Goal: Information Seeking & Learning: Check status

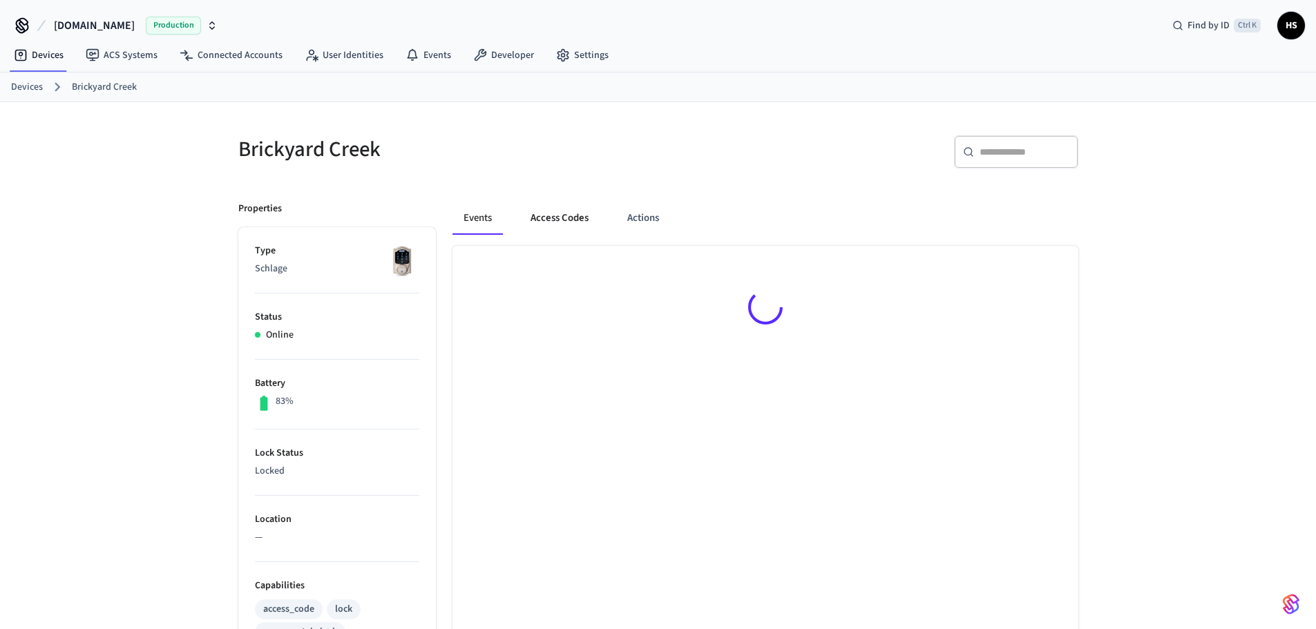
click at [553, 218] on button "Access Codes" at bounding box center [559, 218] width 80 height 33
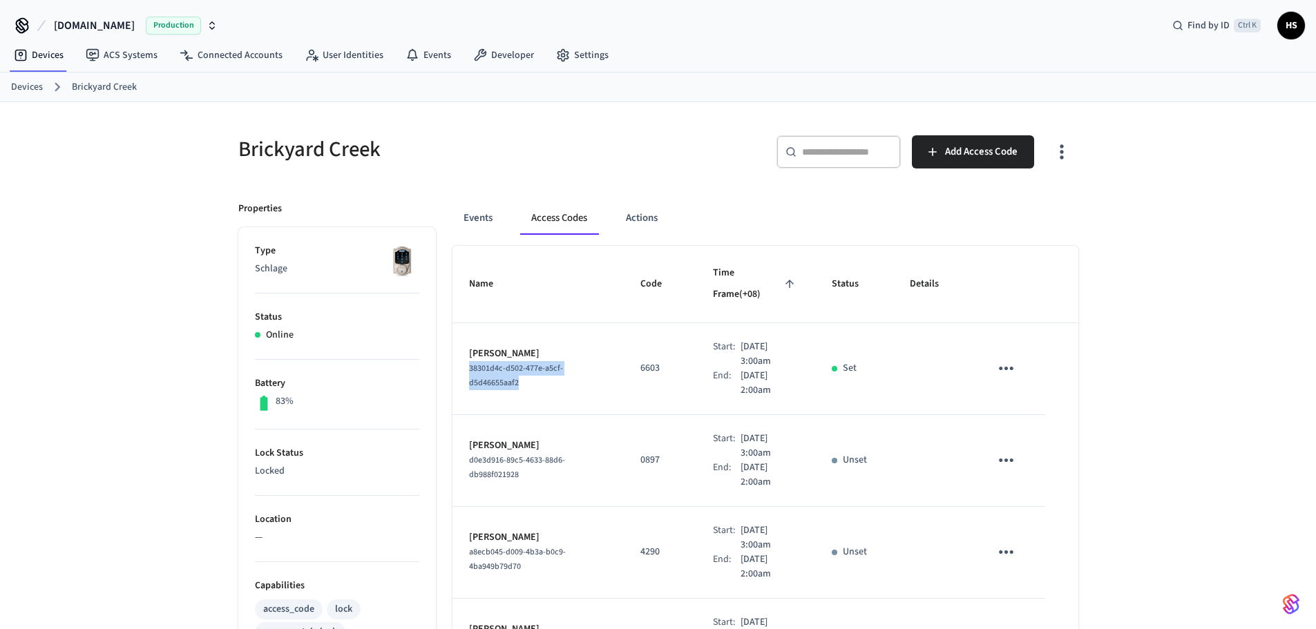
drag, startPoint x: 544, startPoint y: 369, endPoint x: 452, endPoint y: 345, distance: 94.8
click at [452, 345] on td "[PERSON_NAME] 38301d4c-d502-477e-a5cf-d5d46655aaf2" at bounding box center [537, 369] width 171 height 92
copy span "38301d4c-d502-477e-a5cf-d5d46655aaf2"
click at [473, 214] on button "Events" at bounding box center [477, 218] width 51 height 33
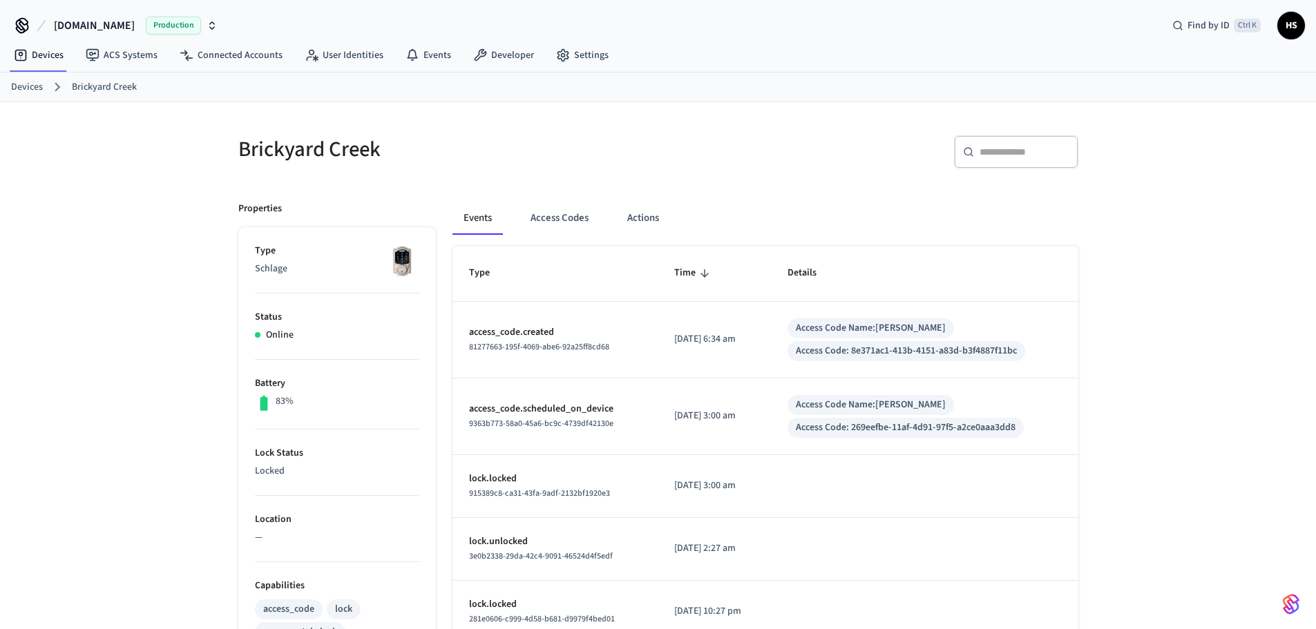
click at [1019, 161] on div "​ ​" at bounding box center [1016, 151] width 124 height 33
paste input "**********"
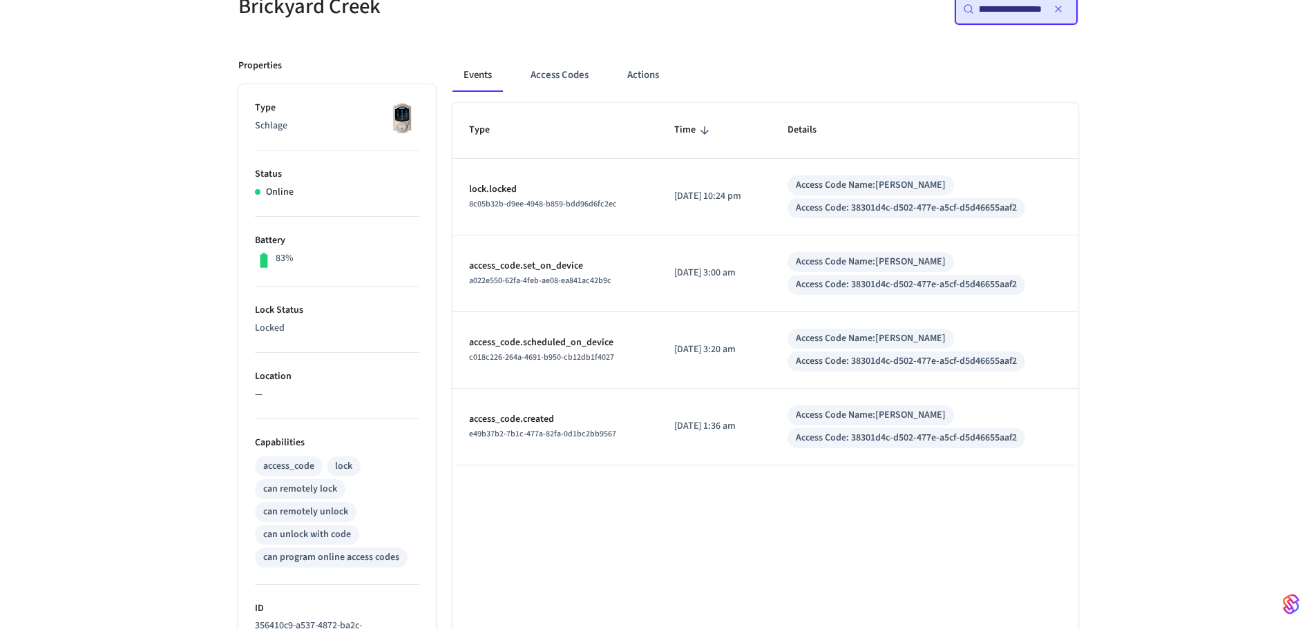
scroll to position [138, 0]
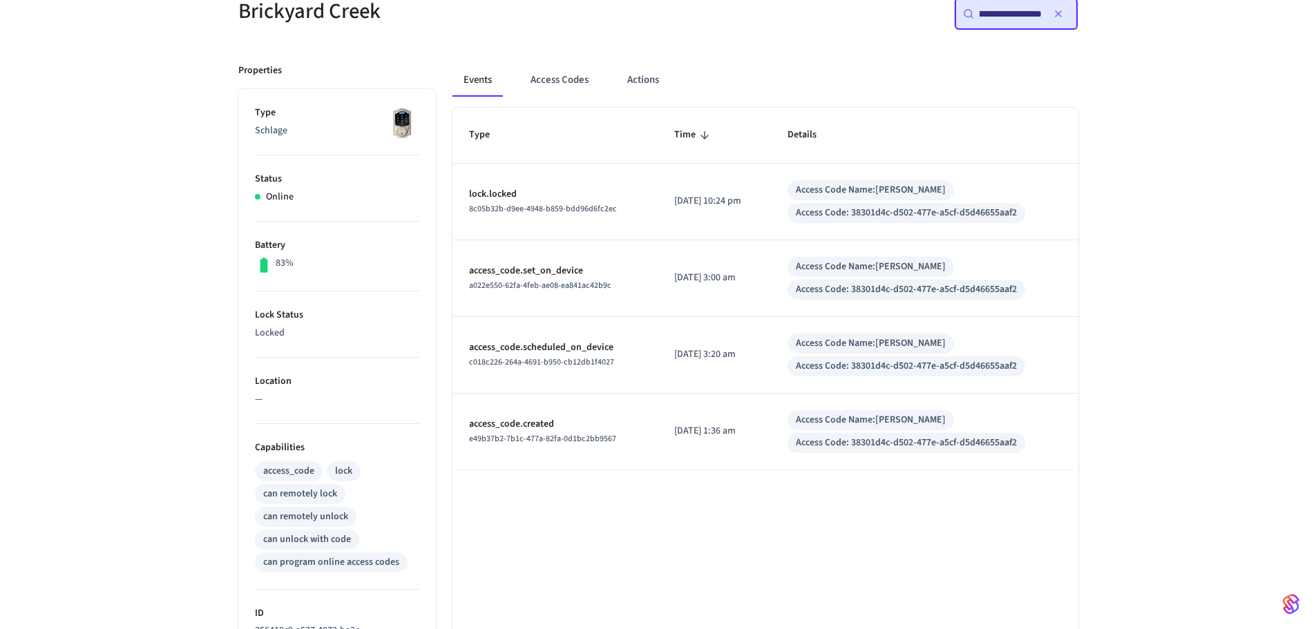
type input "**********"
click at [1060, 10] on icon "button" at bounding box center [1058, 13] width 11 height 11
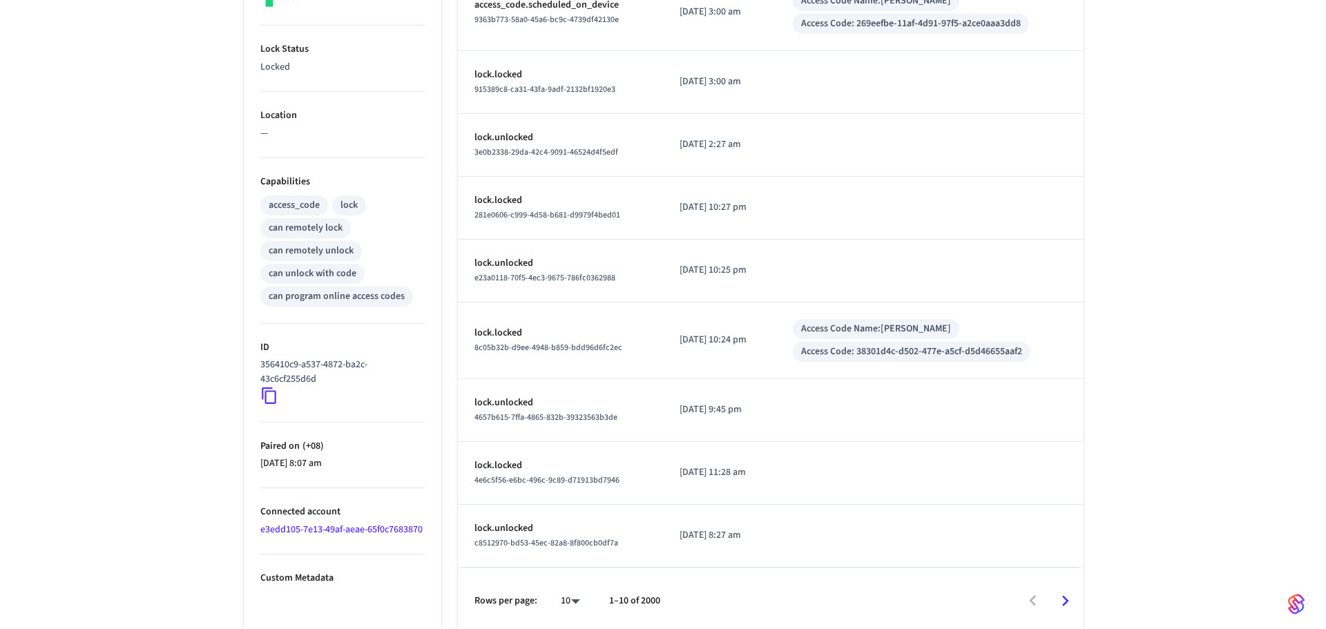
scroll to position [410, 0]
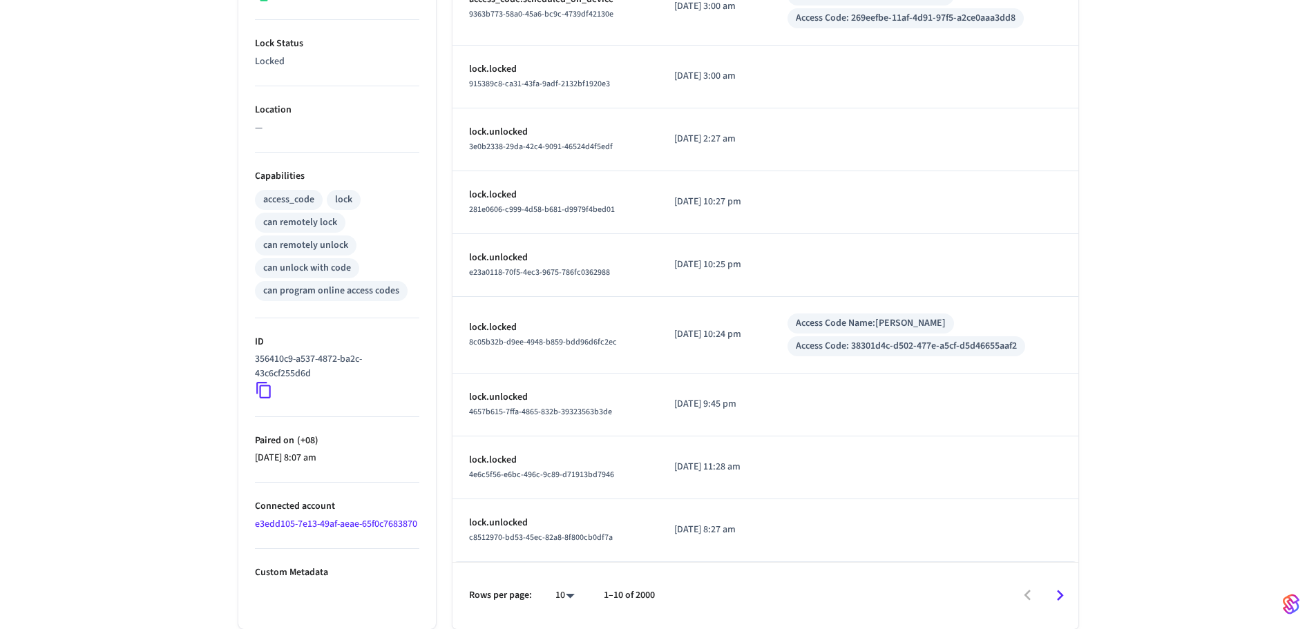
click at [555, 604] on body "[DOMAIN_NAME] Production Find by ID Ctrl K HS Devices ACS Systems Connected Acc…" at bounding box center [658, 109] width 1316 height 1039
click at [555, 603] on li "100" at bounding box center [559, 589] width 37 height 37
type input "***"
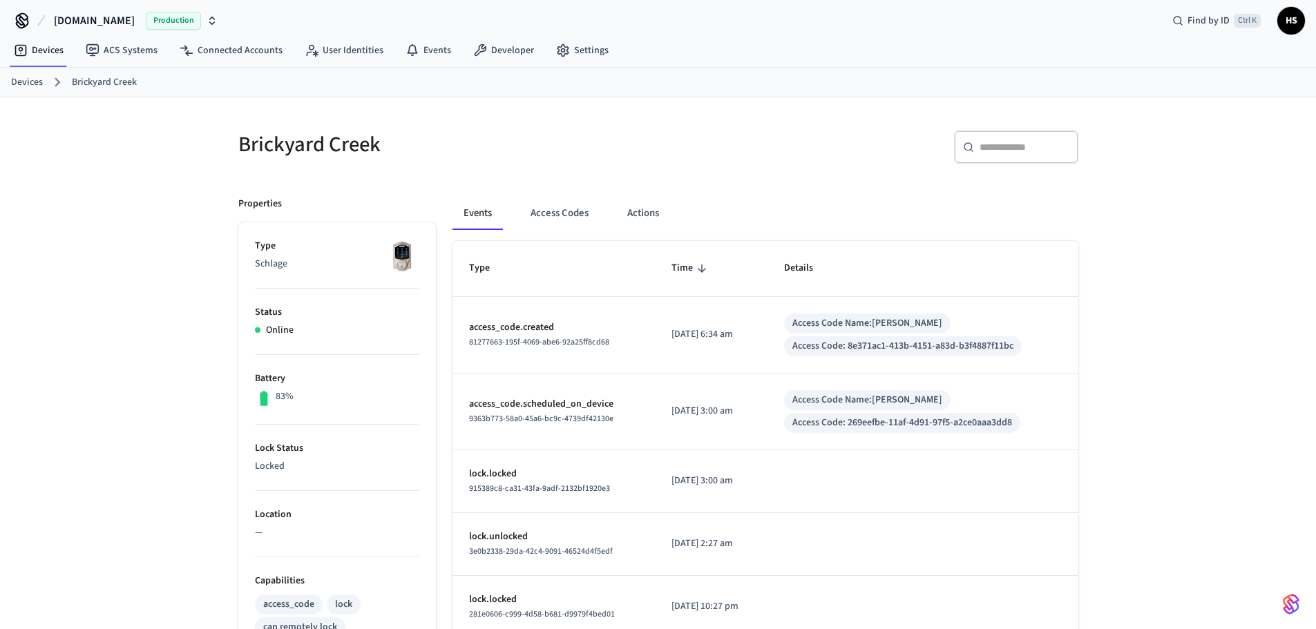
scroll to position [0, 0]
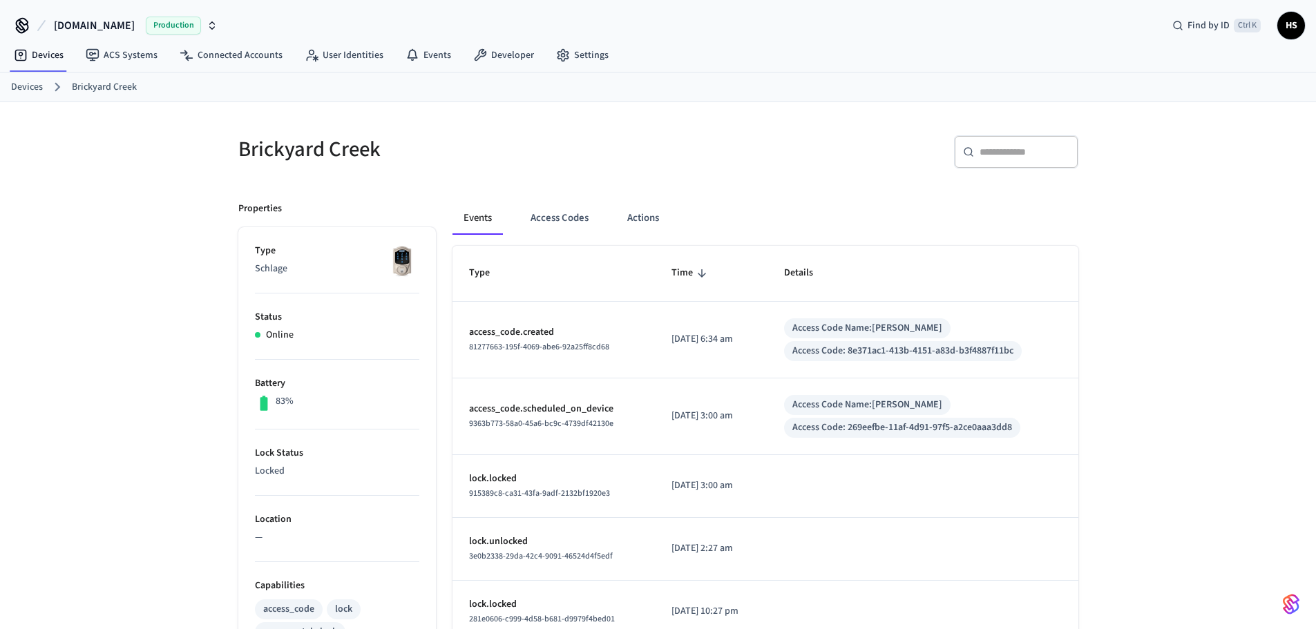
click at [1044, 135] on div "​ ​" at bounding box center [864, 149] width 428 height 61
click at [1028, 151] on input "text" at bounding box center [1024, 152] width 90 height 14
click at [984, 166] on div "​ ​" at bounding box center [1016, 151] width 124 height 33
paste input "**********"
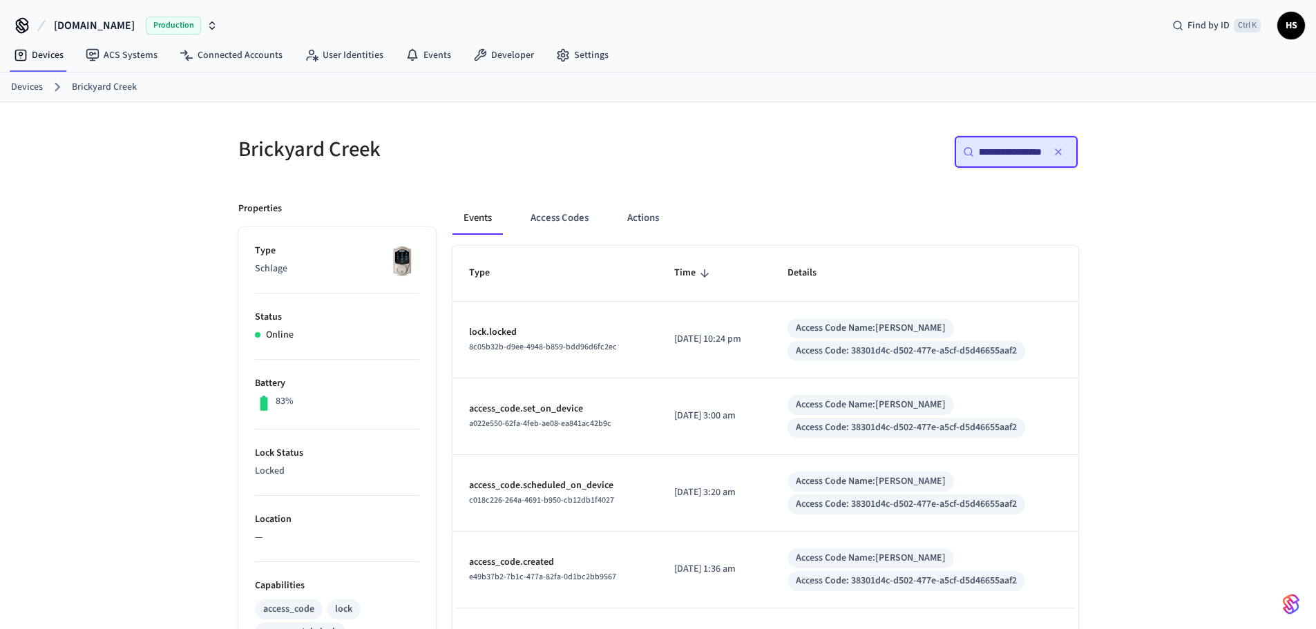
type input "**********"
click at [1180, 350] on div "**********" at bounding box center [658, 556] width 1316 height 908
drag, startPoint x: 61, startPoint y: 314, endPoint x: 137, endPoint y: 218, distance: 122.4
click at [61, 315] on div "**********" at bounding box center [658, 556] width 1316 height 908
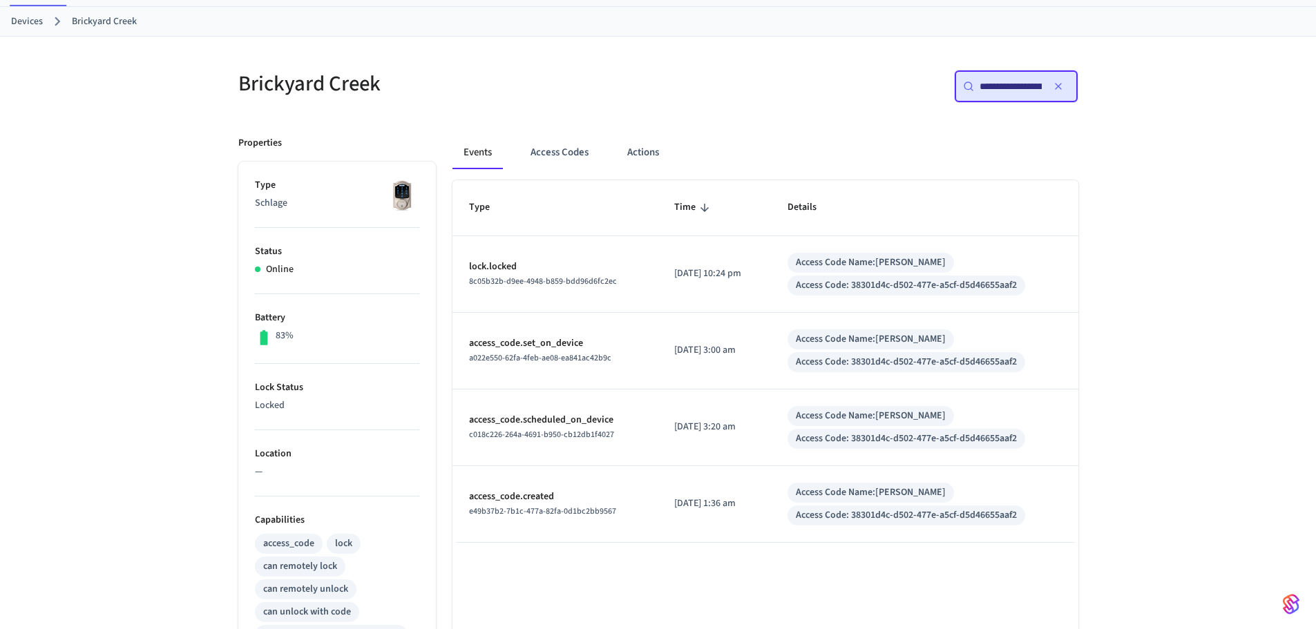
scroll to position [69, 0]
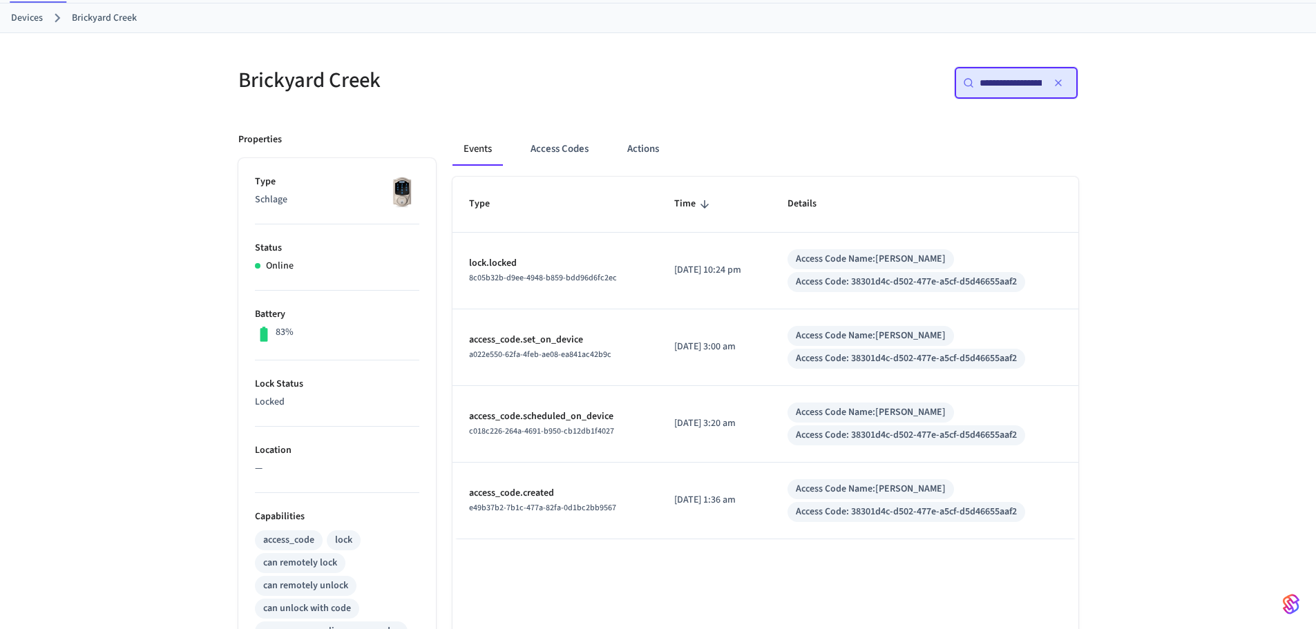
click at [1064, 79] on button "button" at bounding box center [1058, 83] width 22 height 22
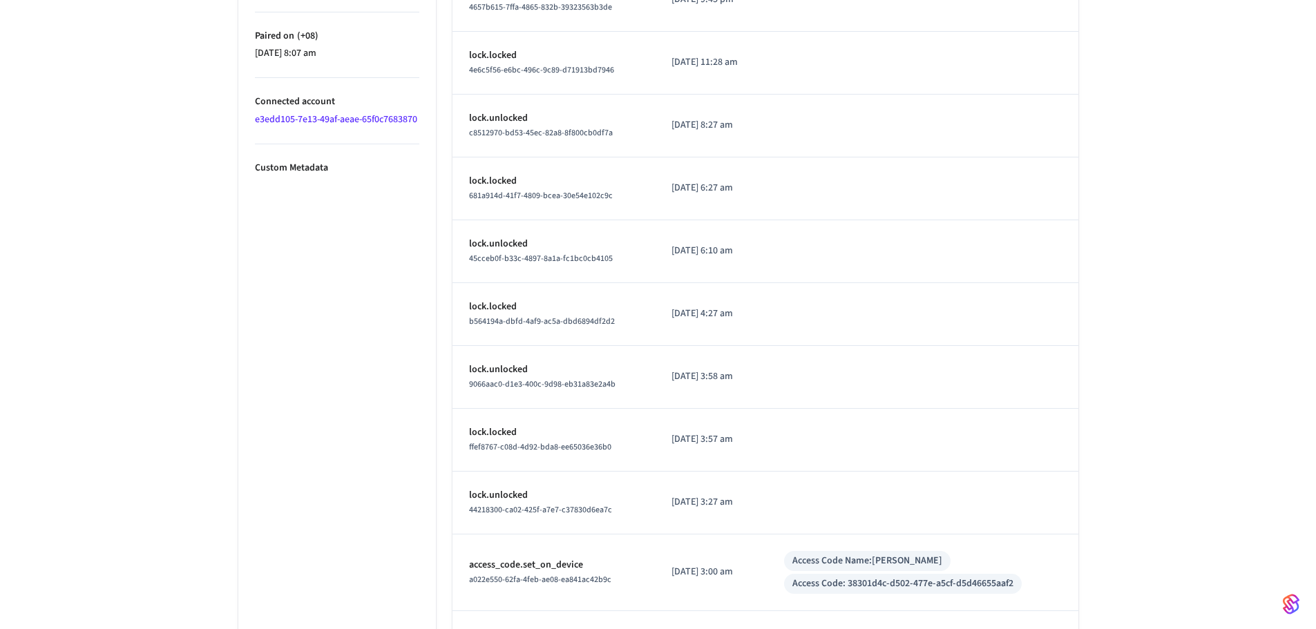
scroll to position [819, 0]
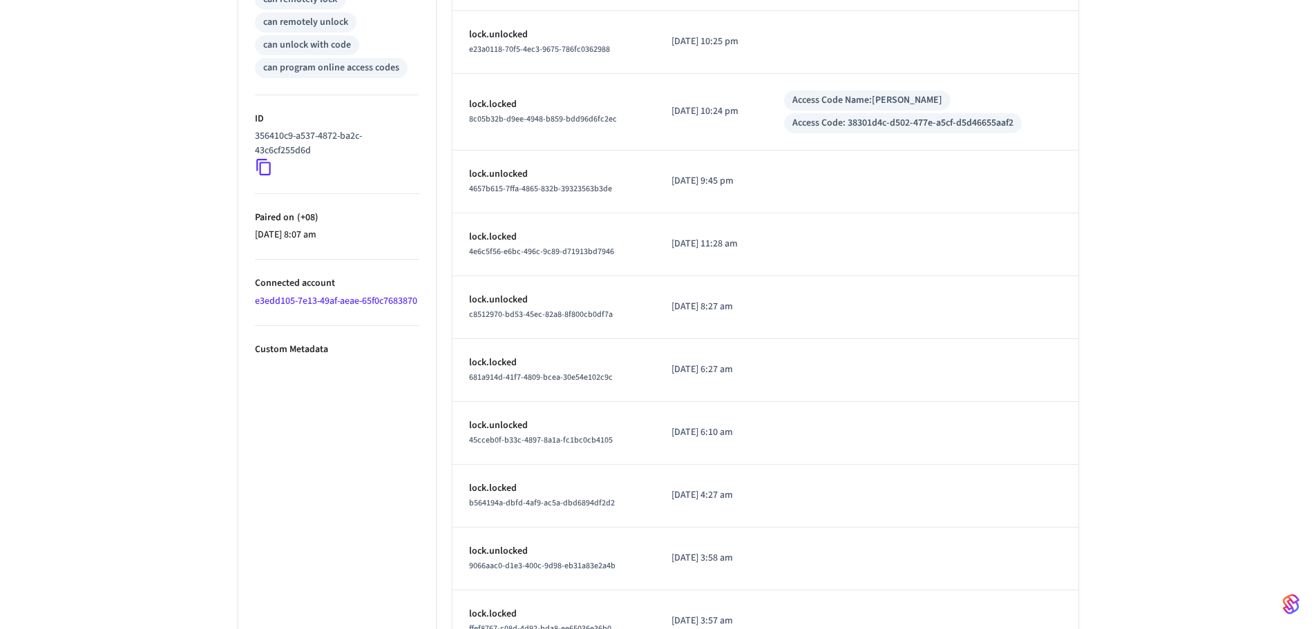
scroll to position [612, 0]
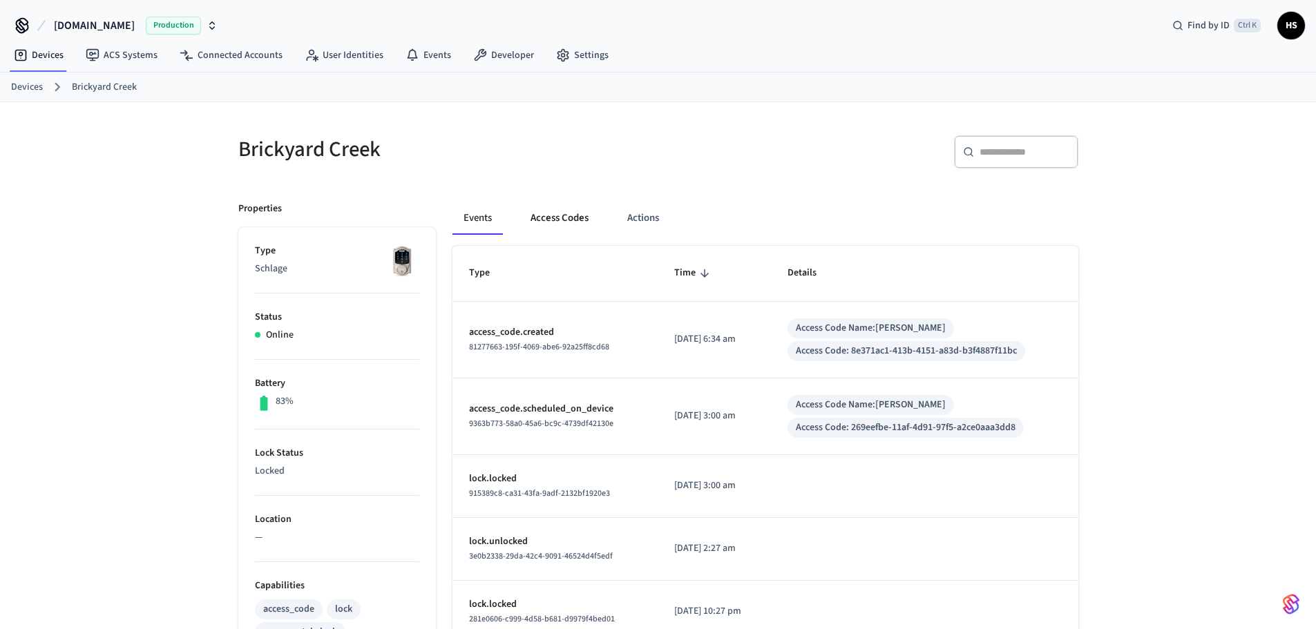
click at [553, 227] on button "Access Codes" at bounding box center [559, 218] width 80 height 33
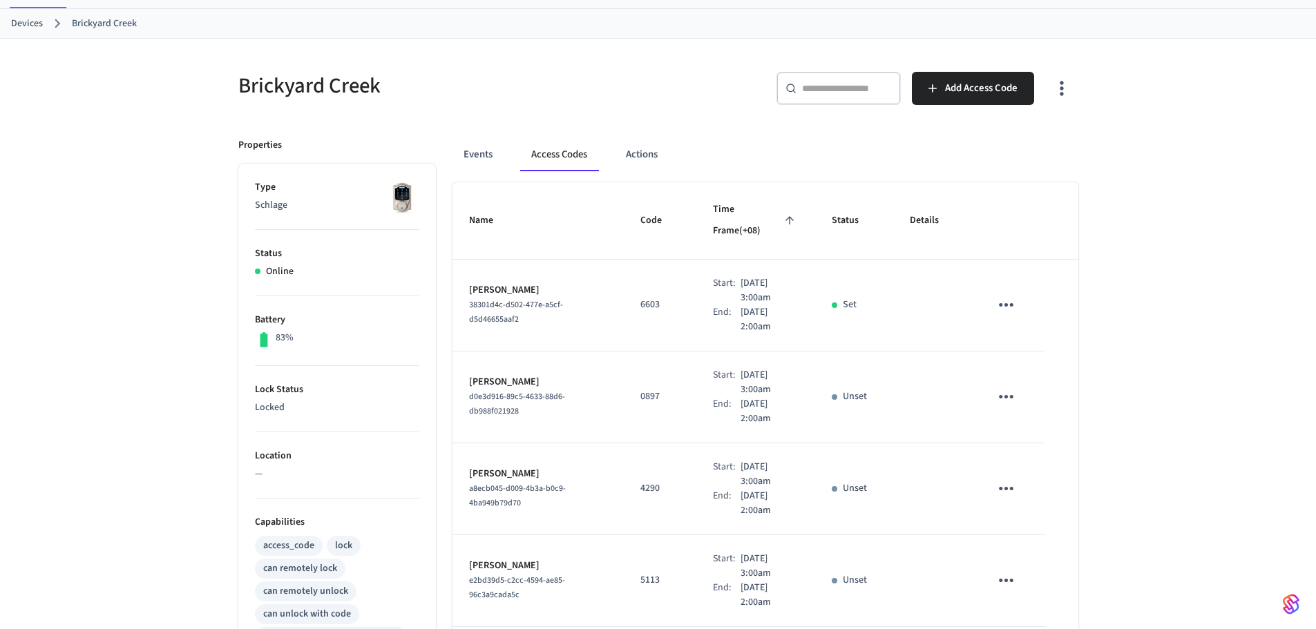
scroll to position [69, 0]
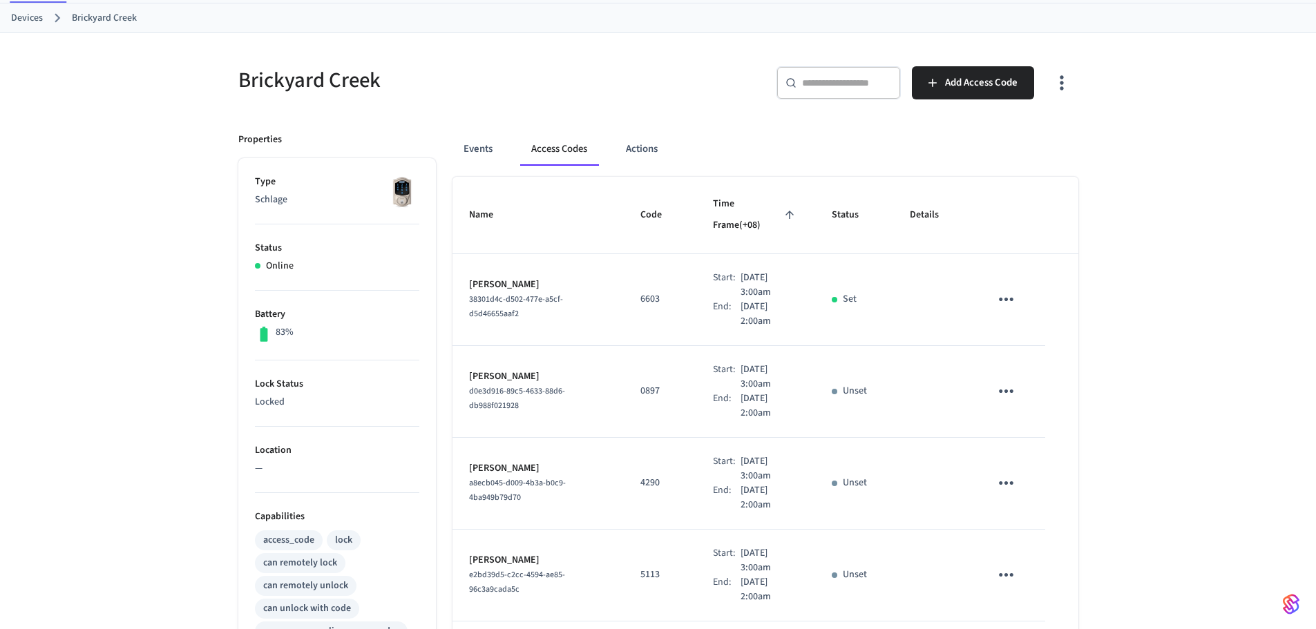
click at [1067, 85] on icon "button" at bounding box center [1061, 82] width 21 height 21
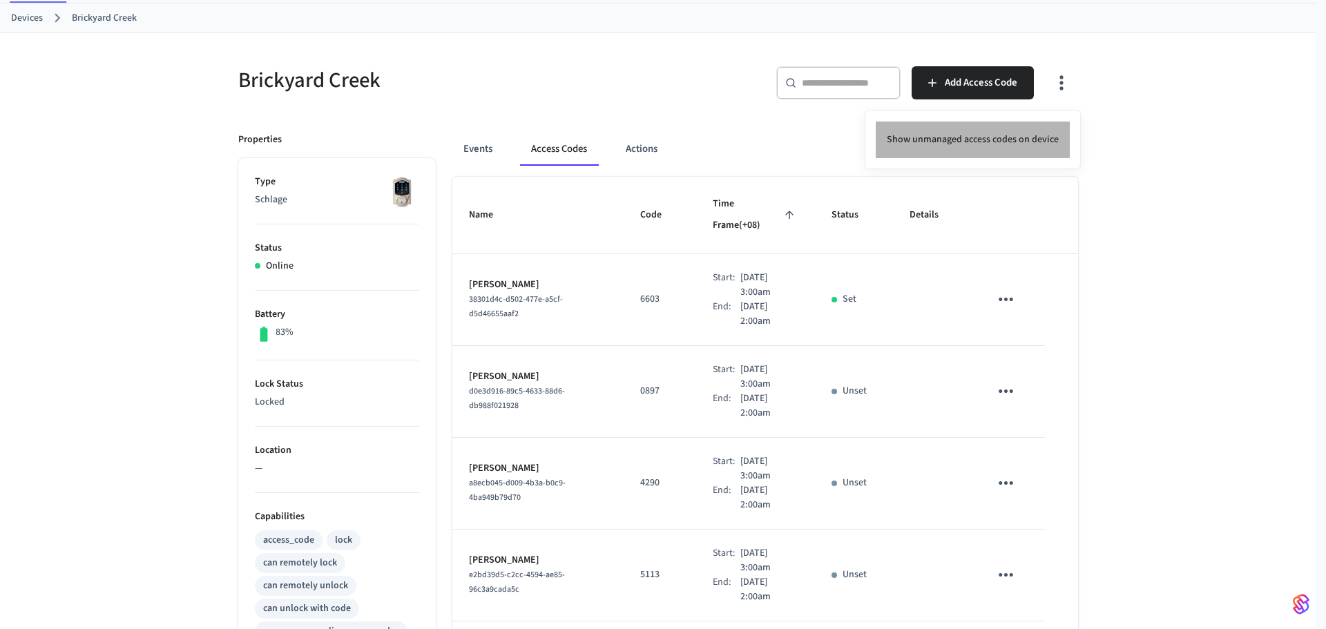
click at [1003, 149] on li "Show unmanaged access codes on device" at bounding box center [973, 140] width 194 height 37
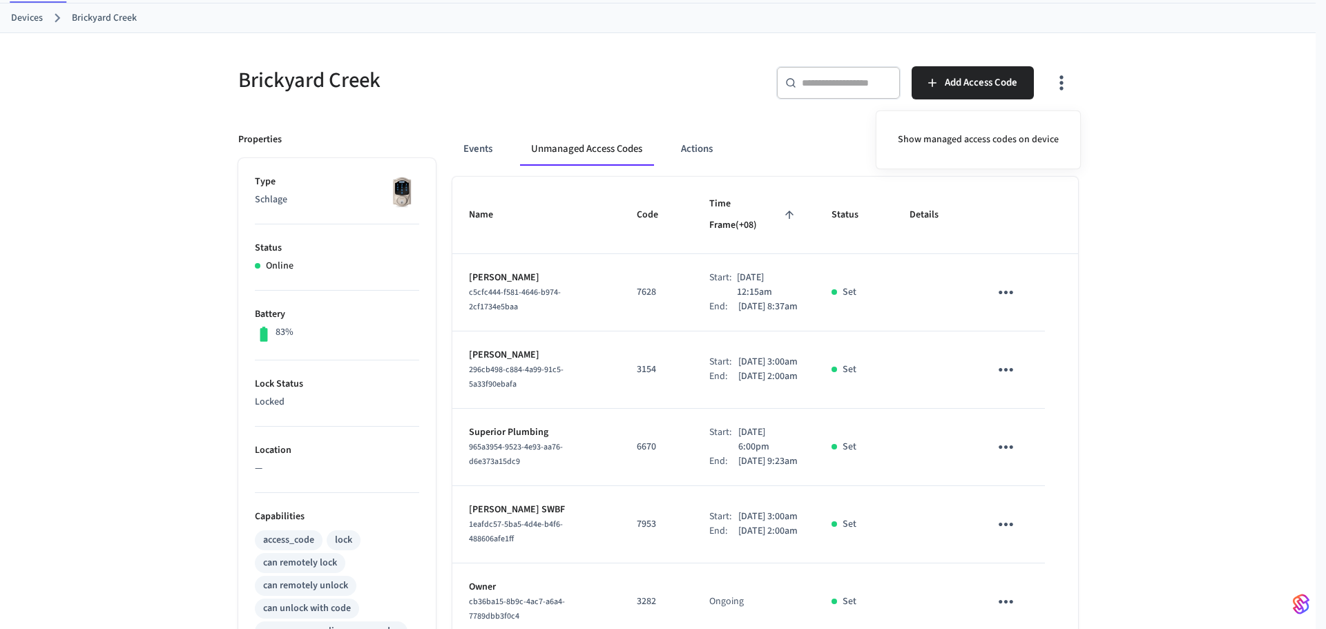
click at [780, 316] on div at bounding box center [663, 314] width 1326 height 629
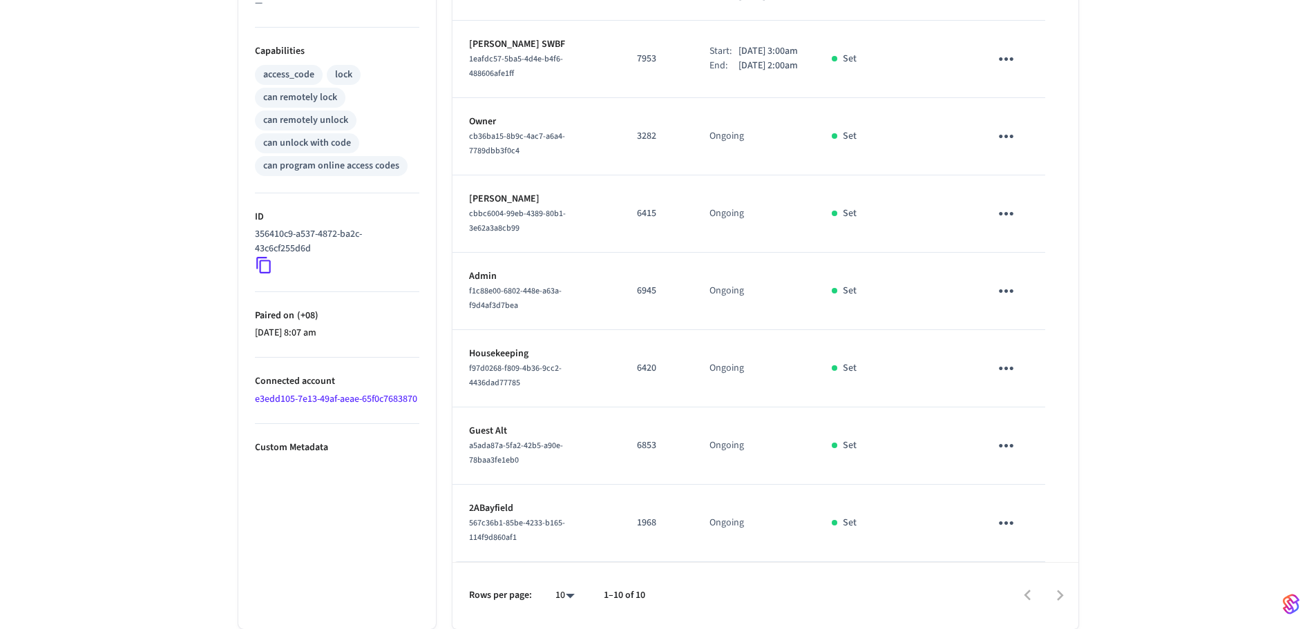
scroll to position [571, 0]
click at [568, 593] on body "Hospitable.com Production Find by ID Ctrl K HS Devices ACS Systems Connected Ac…" at bounding box center [663, 47] width 1326 height 1164
click at [565, 593] on li "All" at bounding box center [559, 589] width 37 height 37
type input "**"
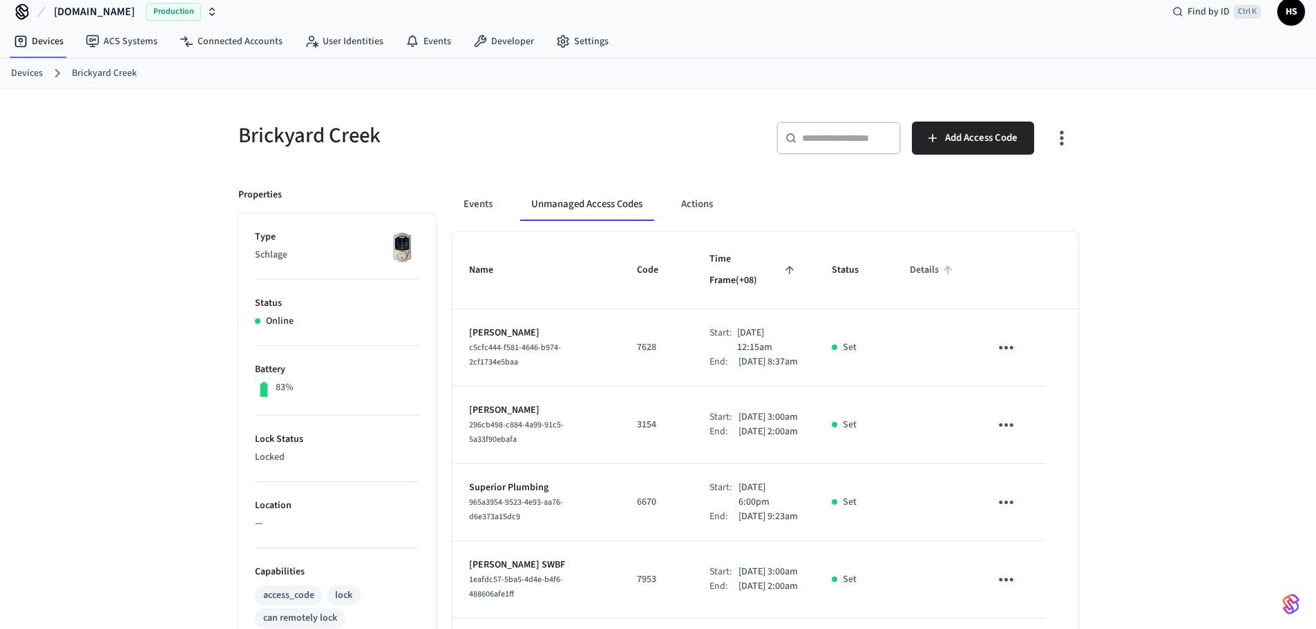
scroll to position [0, 0]
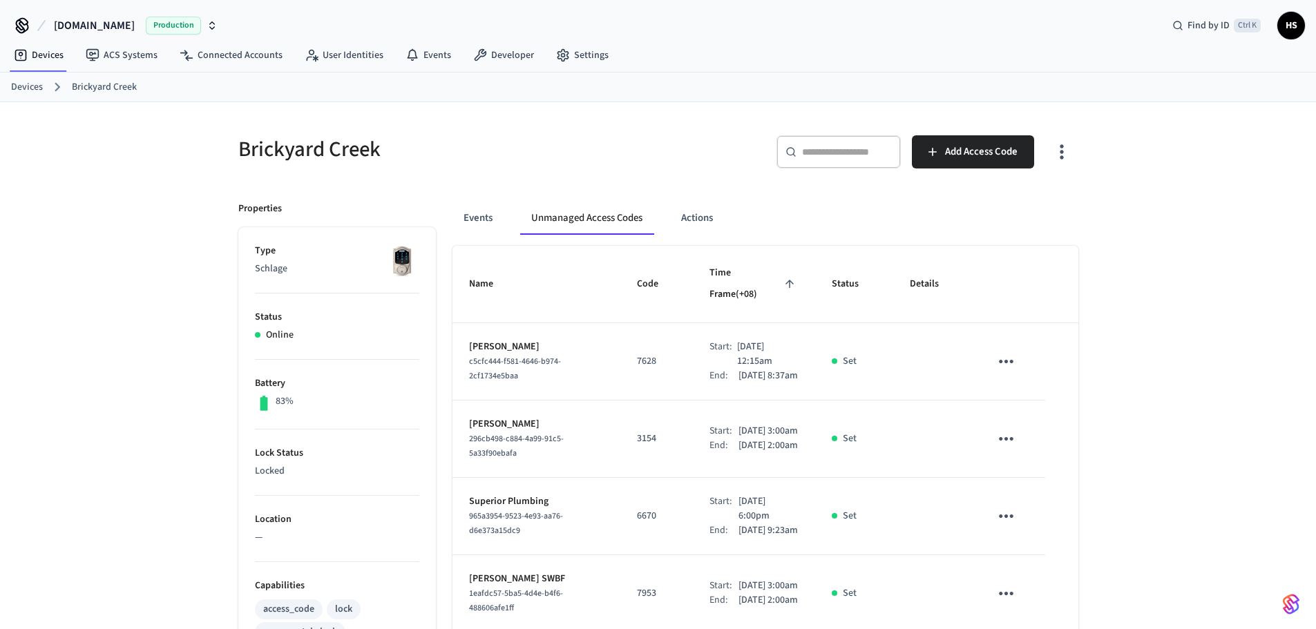
click at [1053, 160] on icon "button" at bounding box center [1061, 151] width 21 height 21
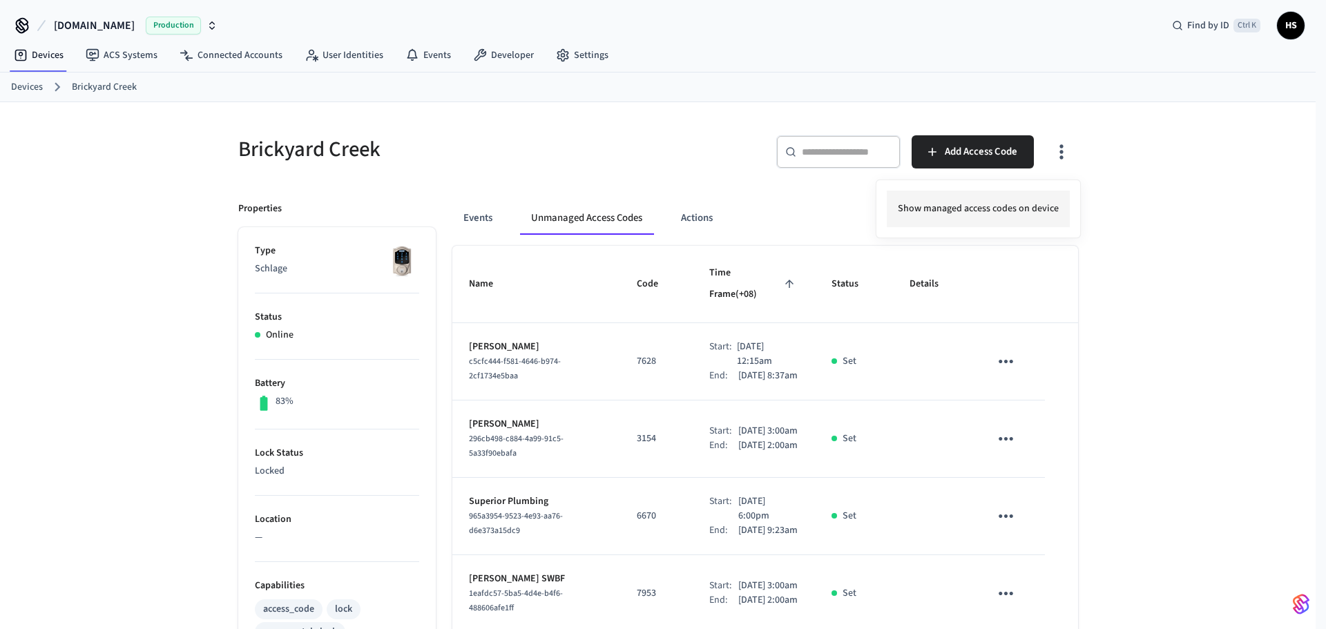
click at [1002, 198] on li "Show managed access codes on device" at bounding box center [978, 209] width 183 height 37
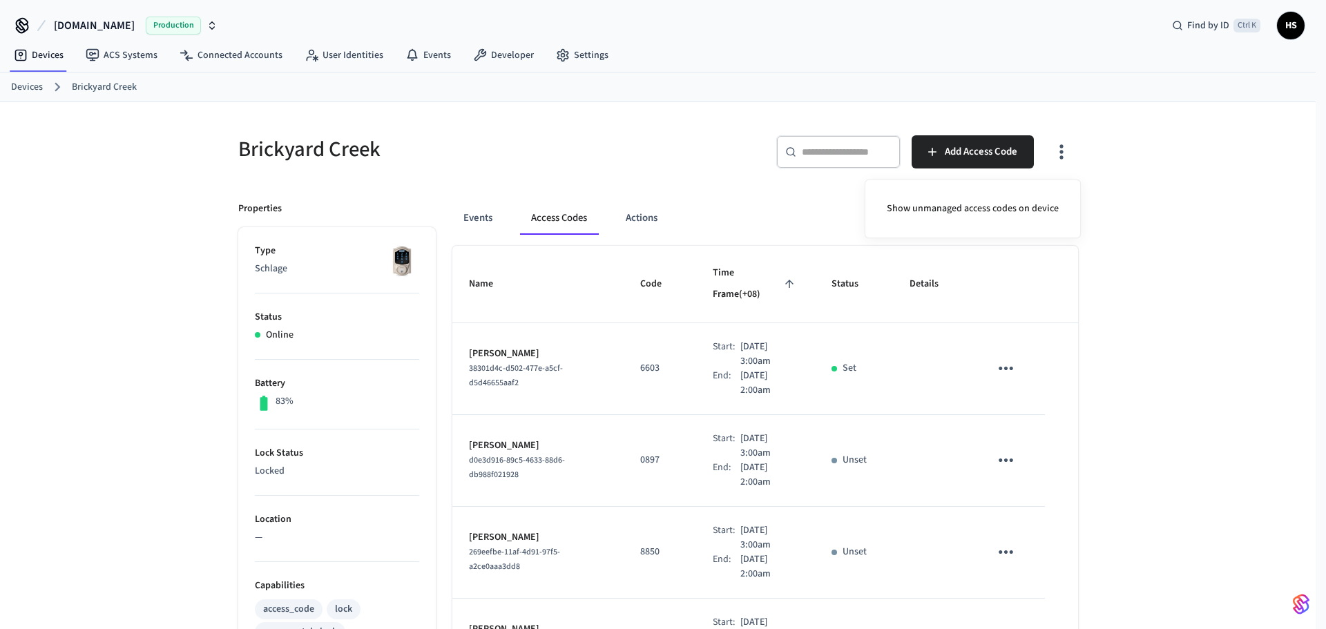
click at [785, 400] on div at bounding box center [663, 314] width 1326 height 629
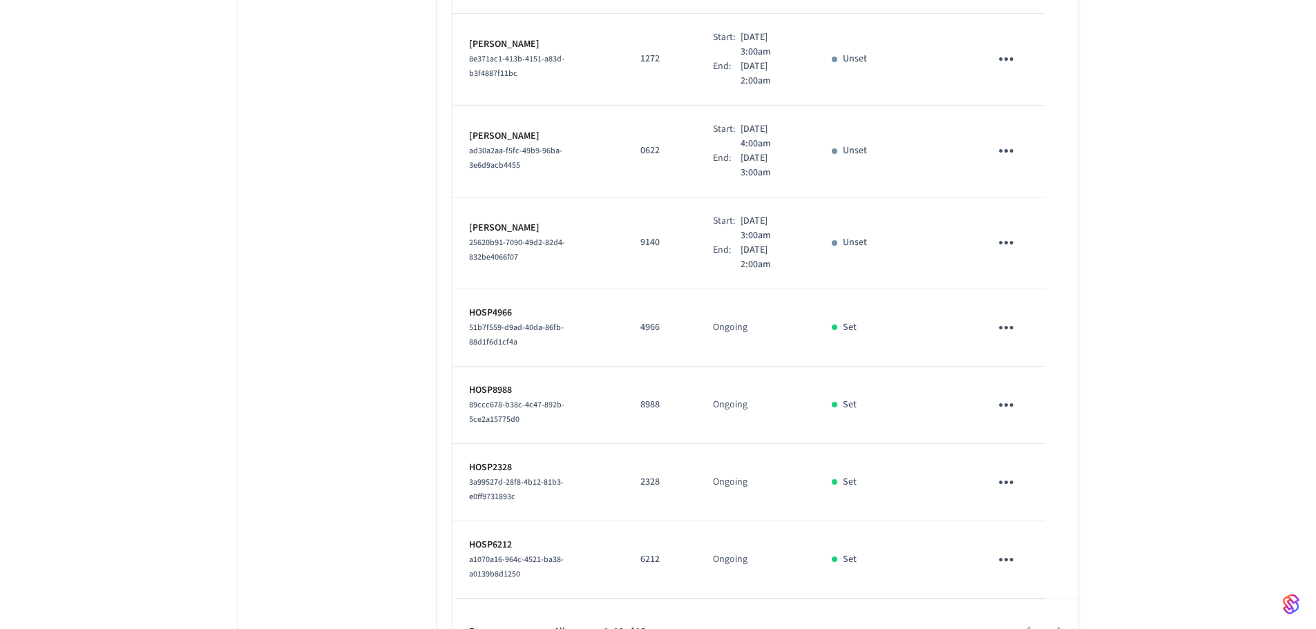
scroll to position [1151, 0]
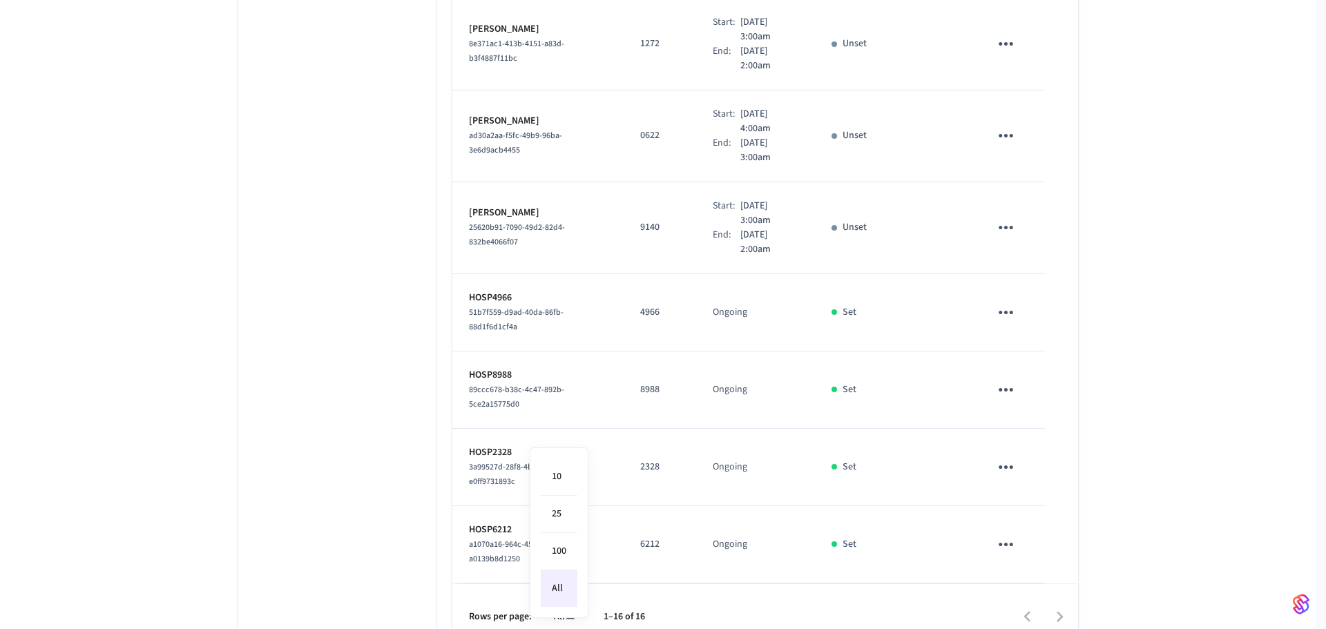
click at [561, 597] on li "All" at bounding box center [559, 589] width 37 height 37
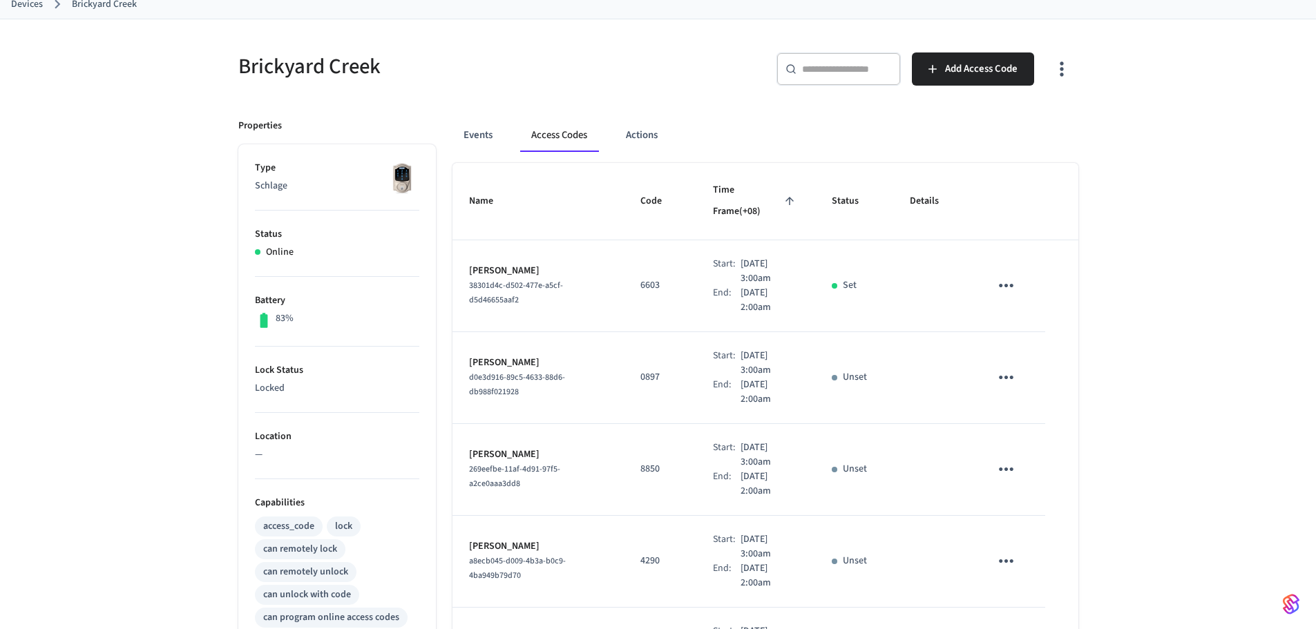
scroll to position [46, 0]
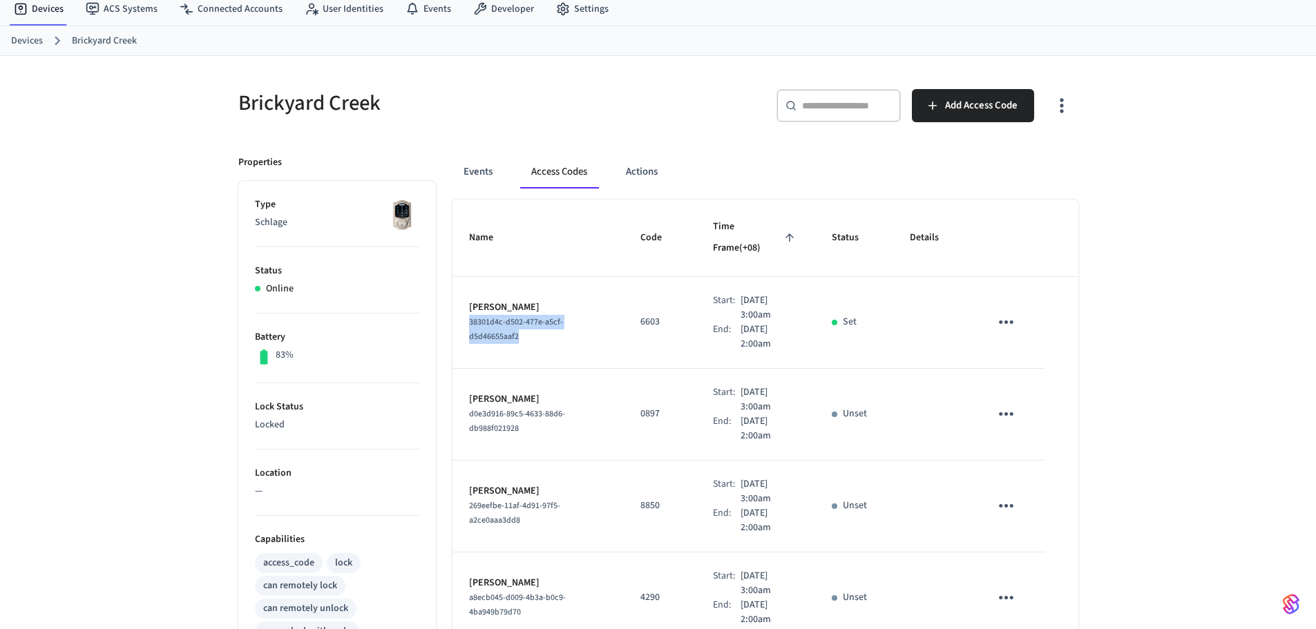
drag, startPoint x: 528, startPoint y: 318, endPoint x: 457, endPoint y: 300, distance: 73.9
click at [457, 300] on td "[PERSON_NAME] 38301d4c-d502-477e-a5cf-d5d46655aaf2" at bounding box center [537, 323] width 171 height 92
copy span "38301d4c-d502-477e-a5cf-d5d46655aaf2"
click at [1060, 108] on icon "button" at bounding box center [1061, 105] width 21 height 21
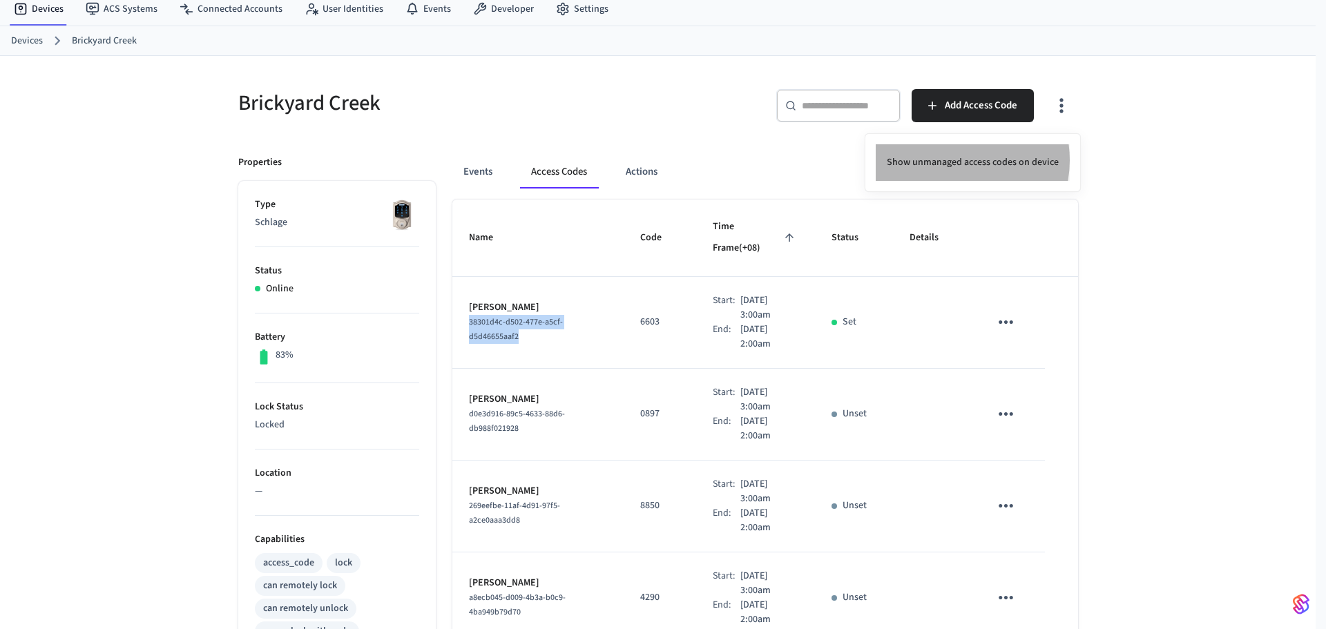
click at [952, 160] on li "Show unmanaged access codes on device" at bounding box center [973, 162] width 194 height 37
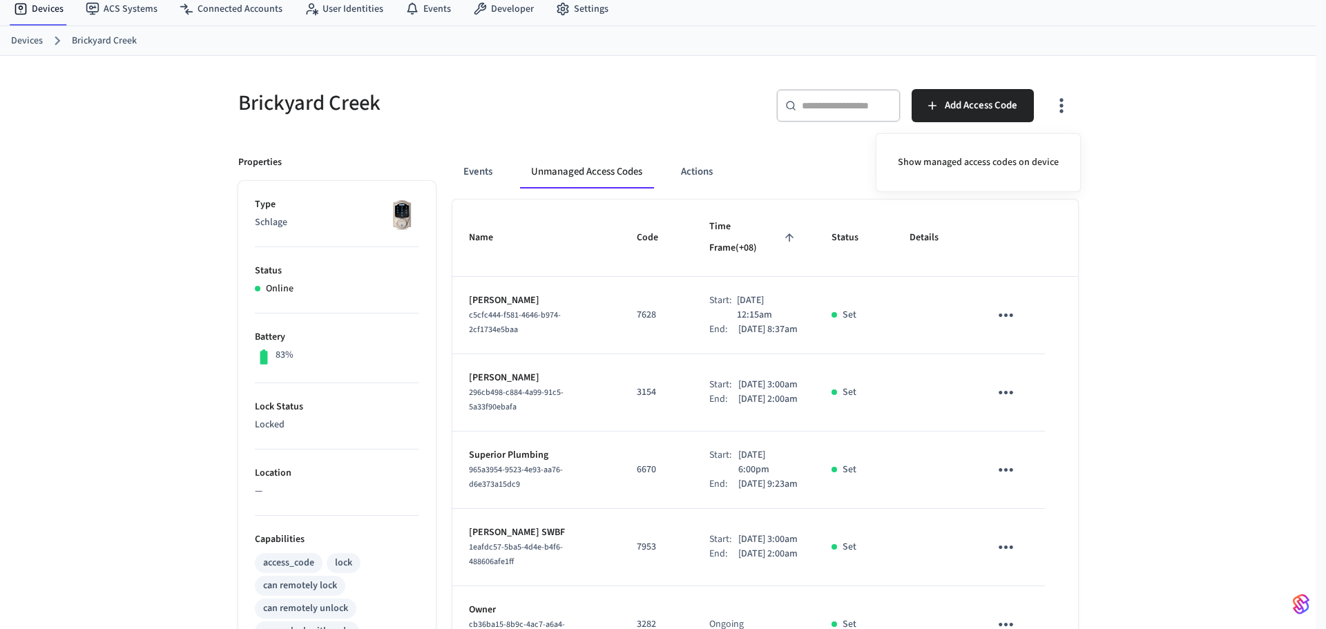
click at [635, 329] on div at bounding box center [663, 314] width 1326 height 629
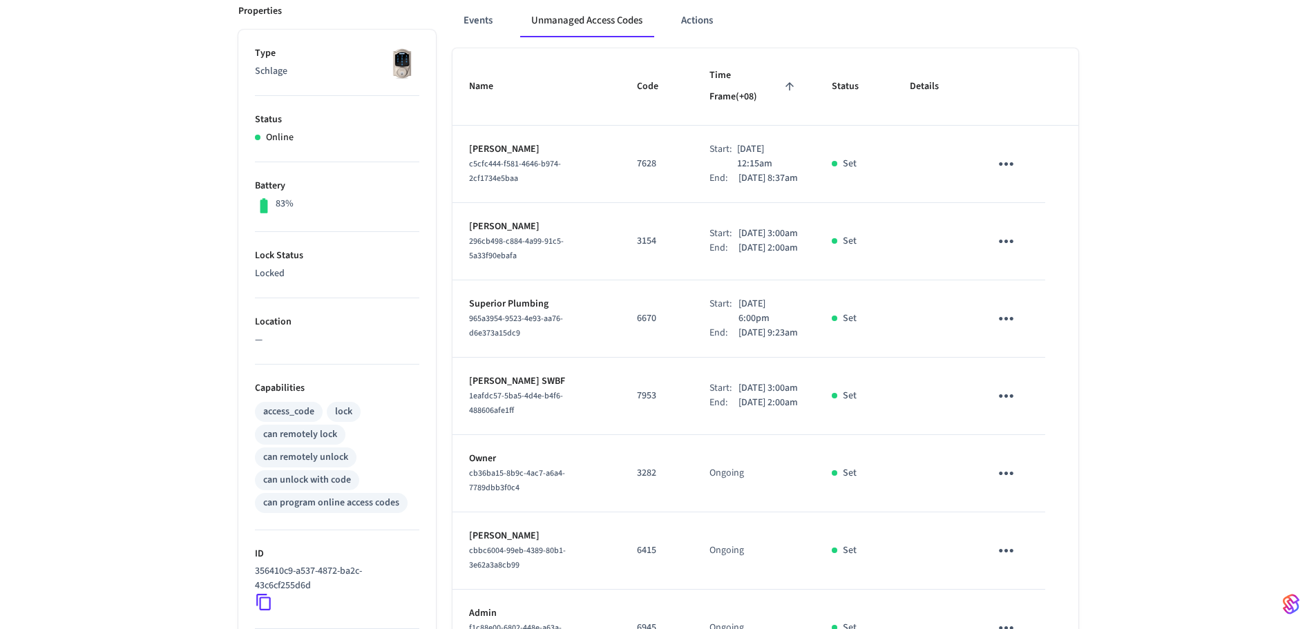
scroll to position [157, 0]
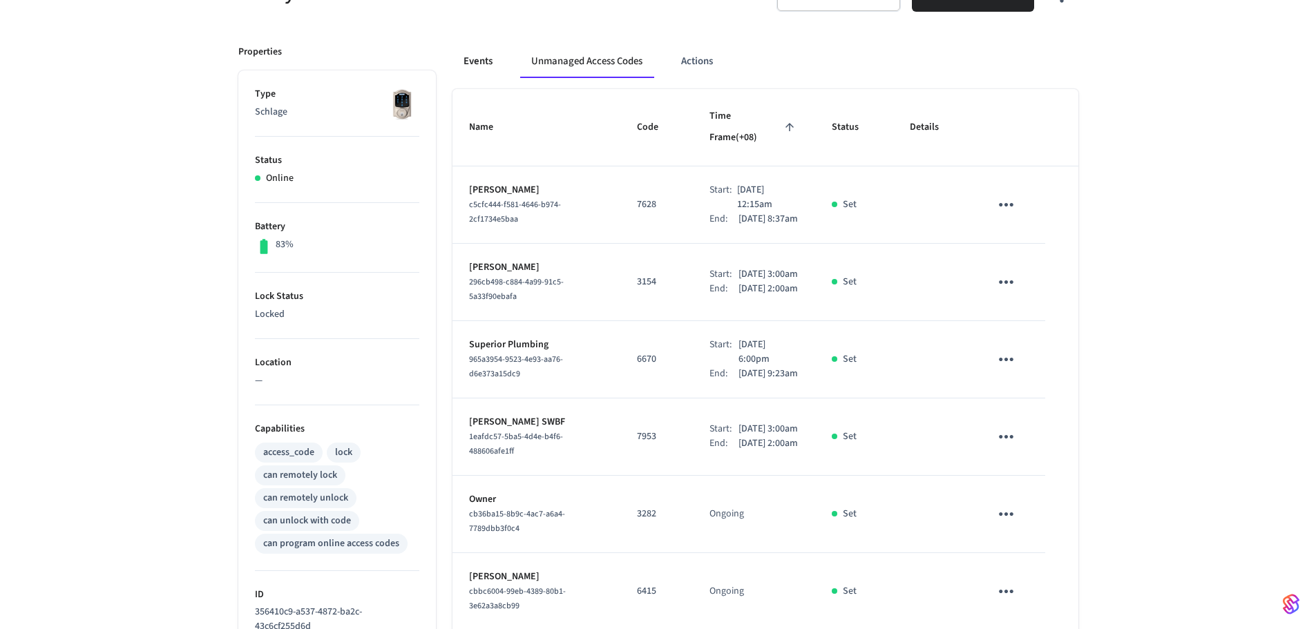
click at [477, 76] on button "Events" at bounding box center [477, 61] width 51 height 33
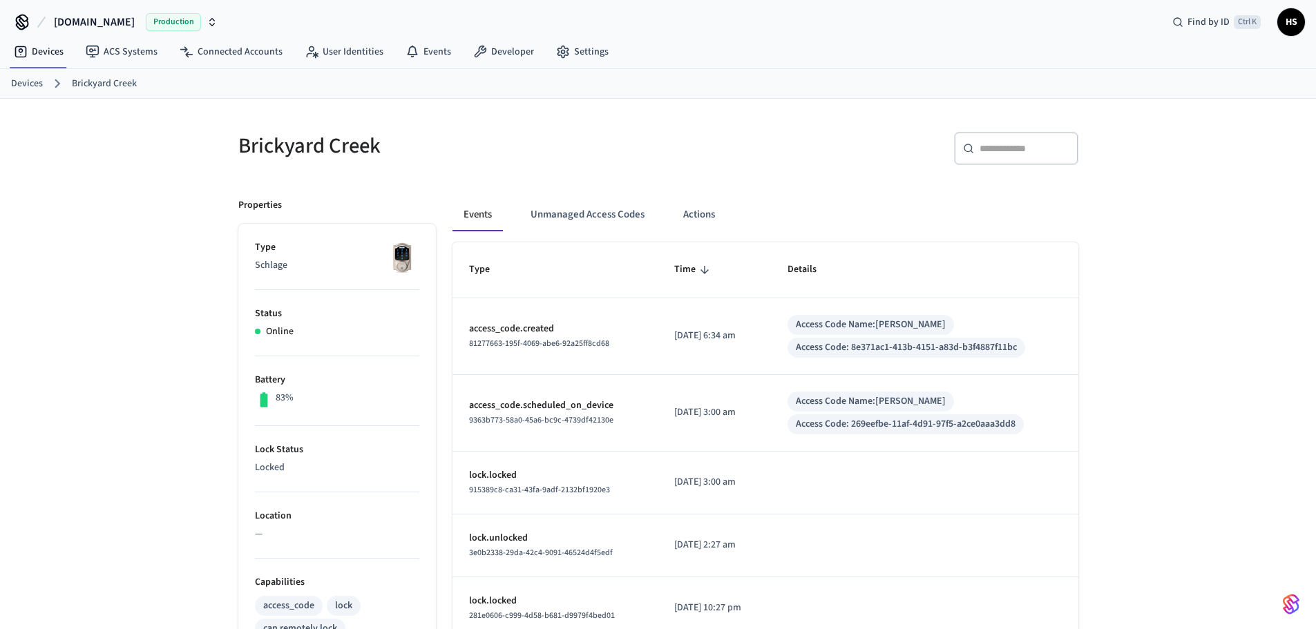
scroll to position [0, 0]
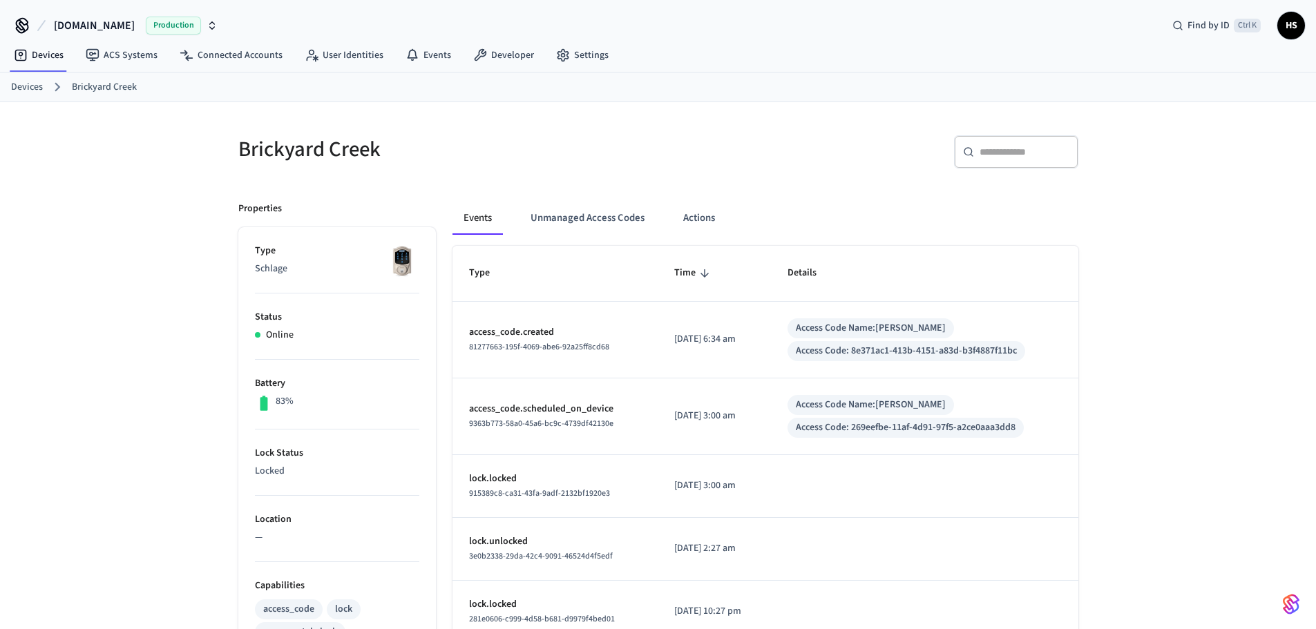
click at [564, 193] on div "Events Unmanaged Access Codes Actions Type Time Details access_code.created 812…" at bounding box center [757, 611] width 642 height 853
click at [566, 213] on button "Unmanaged Access Codes" at bounding box center [587, 218] width 136 height 33
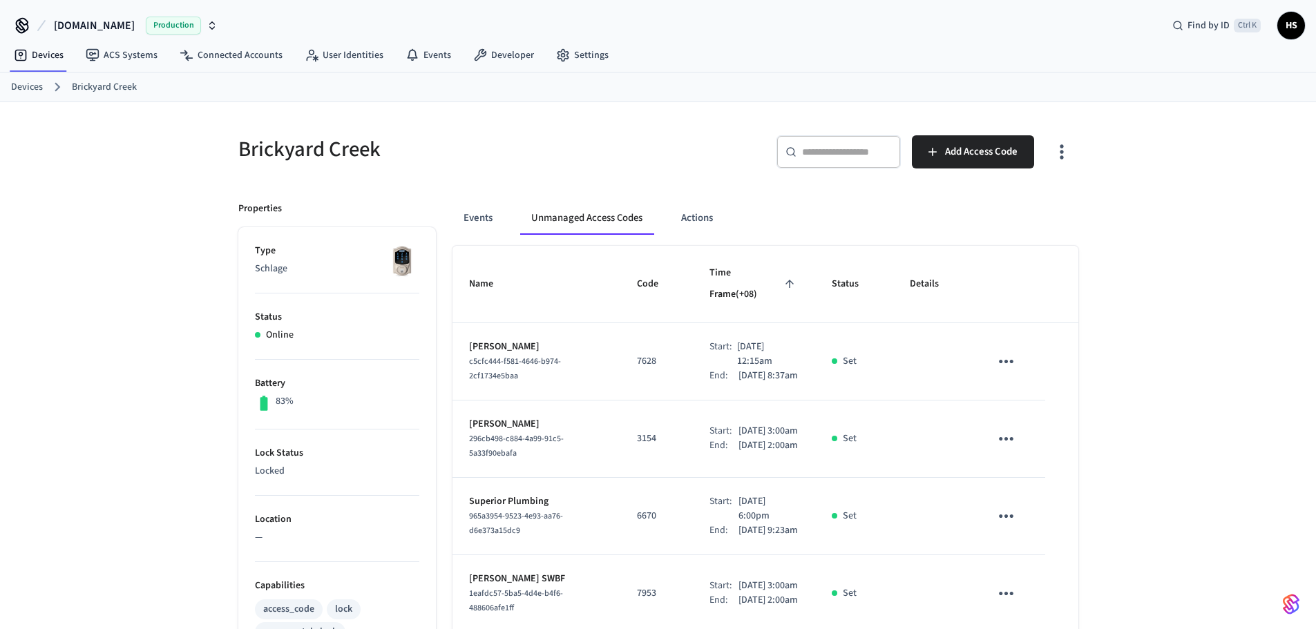
click at [1057, 147] on icon "button" at bounding box center [1061, 151] width 21 height 21
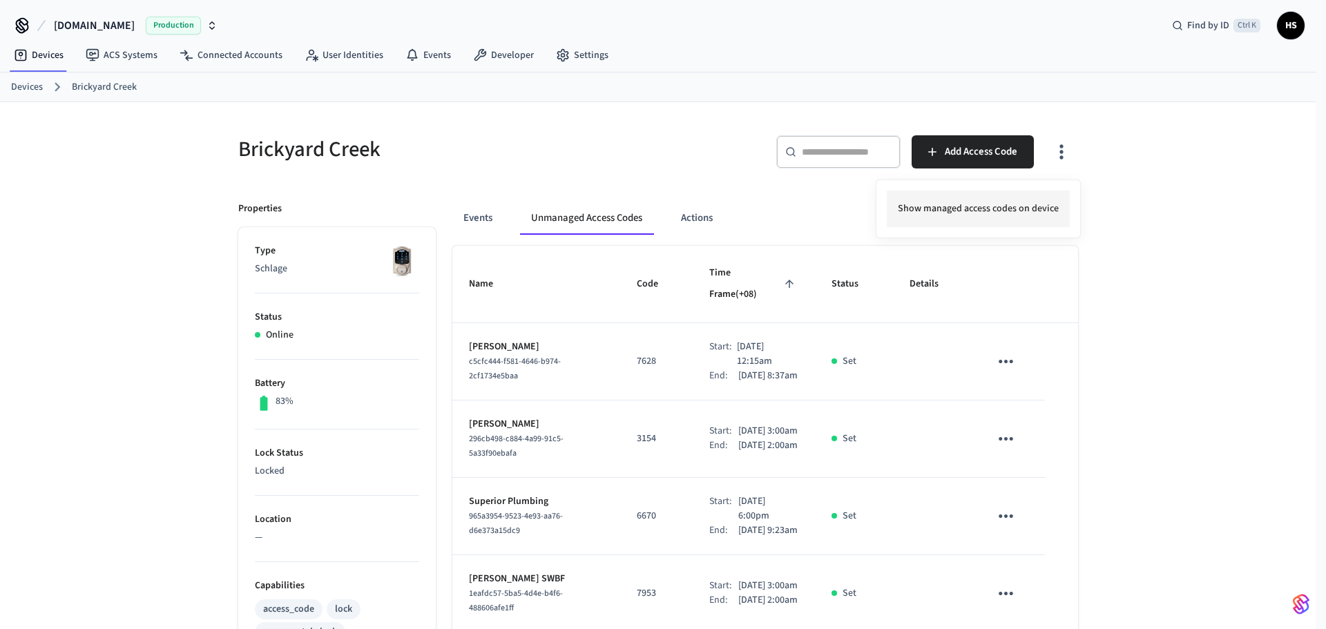
click at [1014, 206] on li "Show managed access codes on device" at bounding box center [978, 209] width 183 height 37
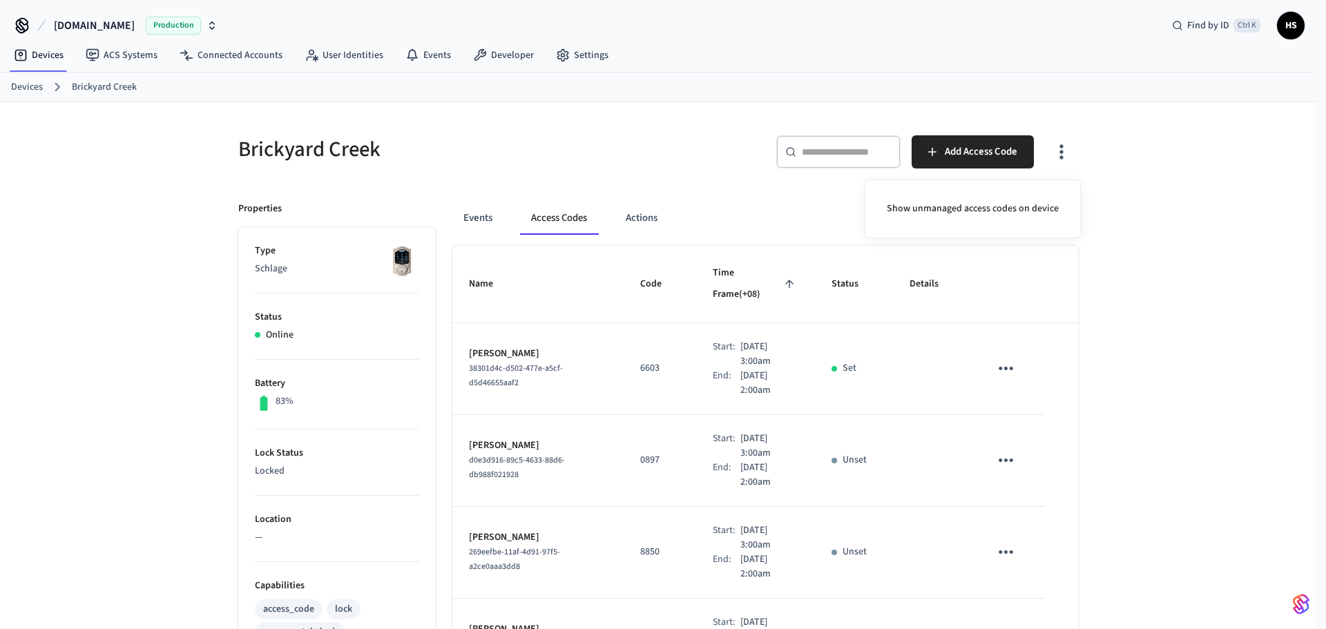
click at [557, 318] on div at bounding box center [663, 314] width 1326 height 629
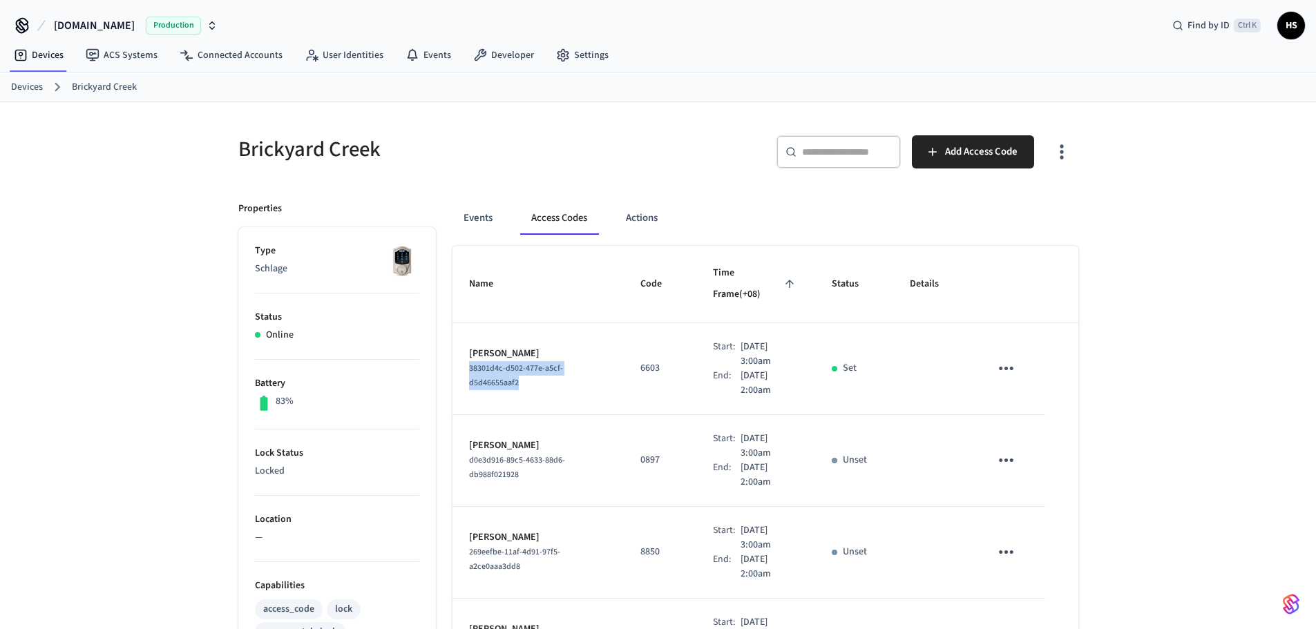
drag, startPoint x: 526, startPoint y: 366, endPoint x: 457, endPoint y: 349, distance: 71.7
click at [457, 349] on td "[PERSON_NAME] 38301d4c-d502-477e-a5cf-d5d46655aaf2" at bounding box center [537, 369] width 171 height 92
copy span "38301d4c-d502-477e-a5cf-d5d46655aaf2"
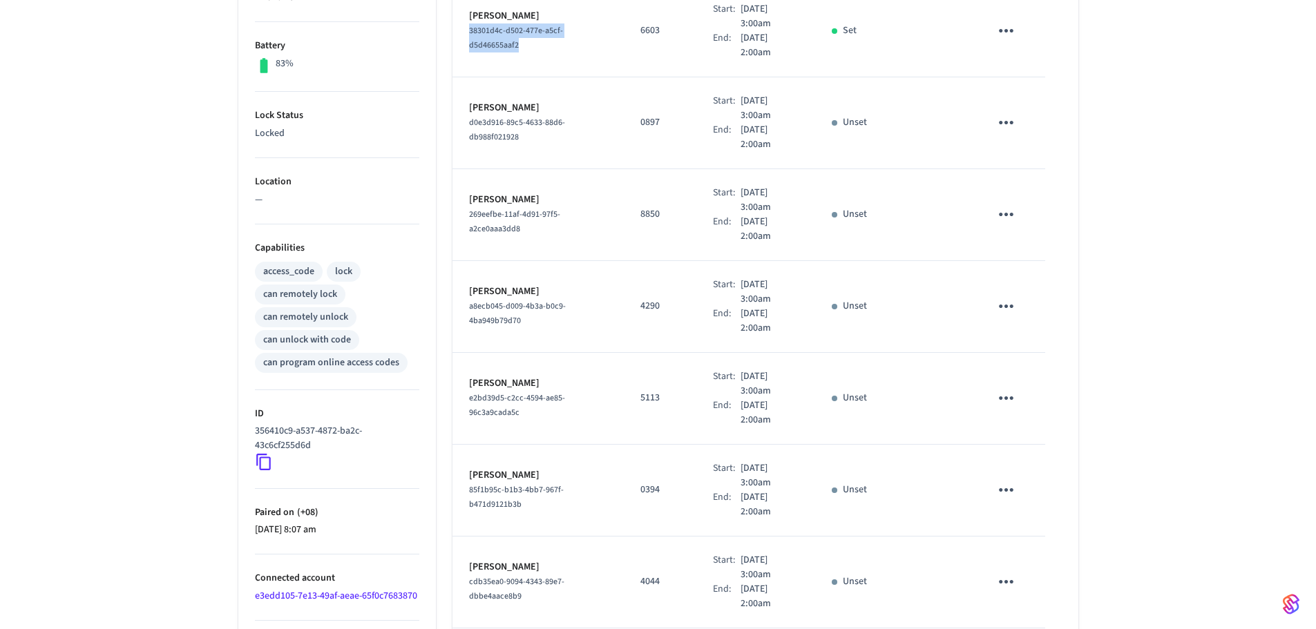
scroll to position [483, 0]
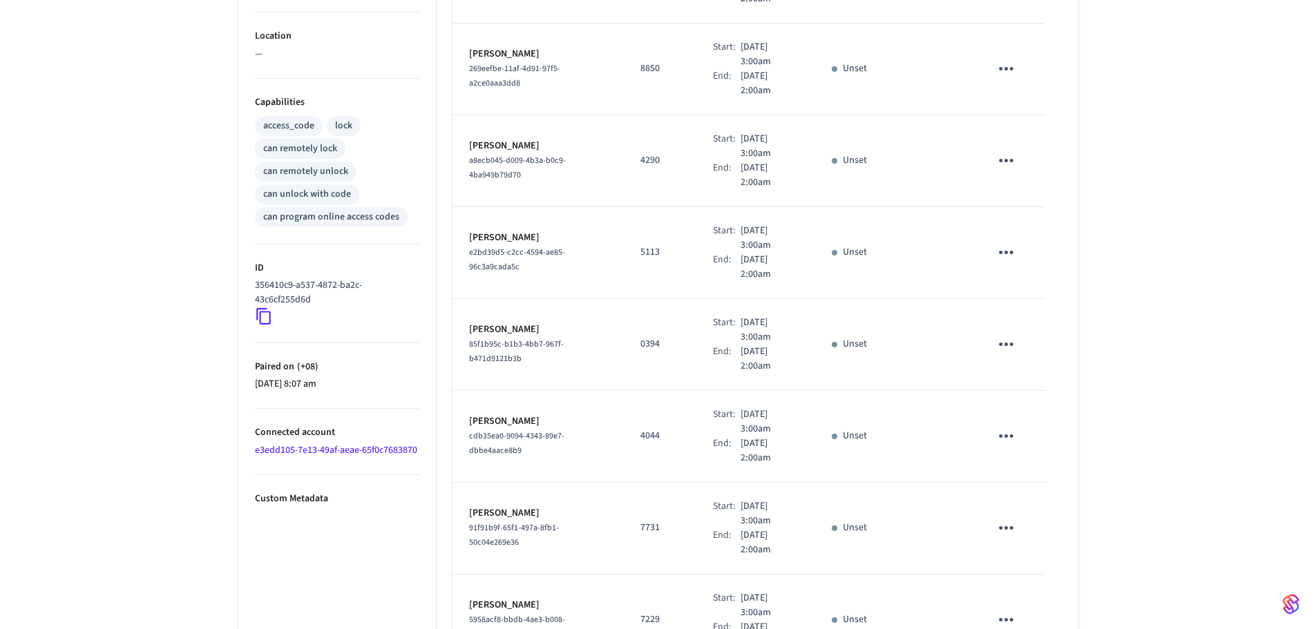
click at [285, 454] on link "e3edd105-7e13-49af-aeae-65f0c7683870" at bounding box center [336, 450] width 162 height 14
